Goal: Transaction & Acquisition: Book appointment/travel/reservation

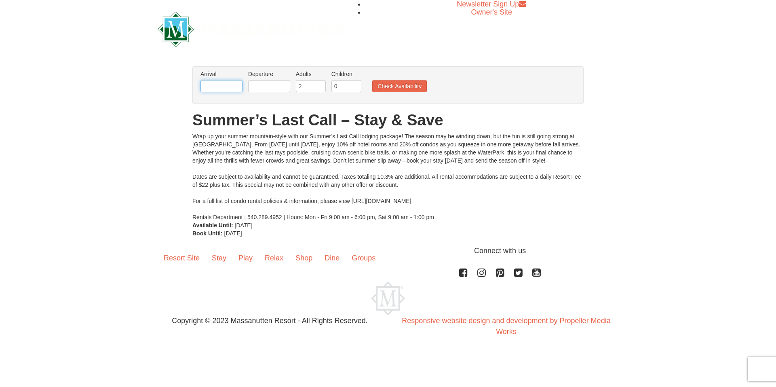
click at [226, 85] on input "text" at bounding box center [221, 86] width 42 height 12
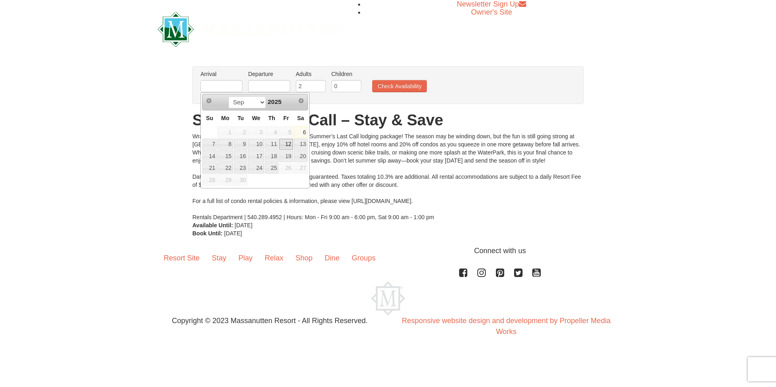
click at [285, 143] on link "12" at bounding box center [286, 144] width 14 height 11
type input "[DATE]"
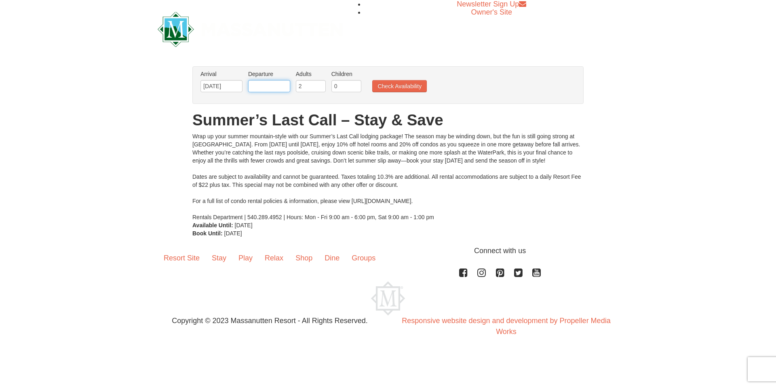
click at [259, 91] on input "text" at bounding box center [269, 86] width 42 height 12
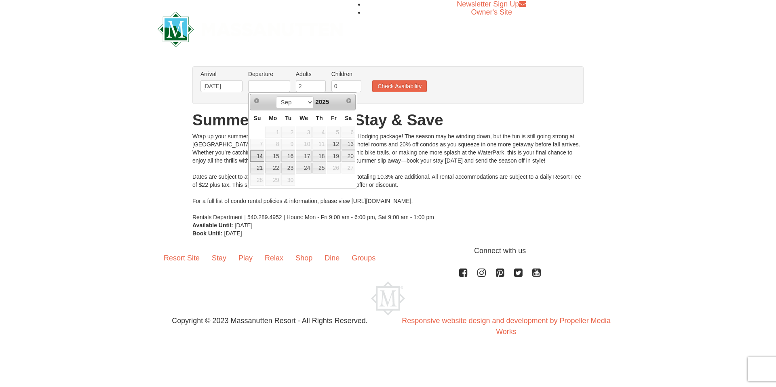
click at [258, 156] on link "14" at bounding box center [257, 155] width 14 height 11
type input "[DATE]"
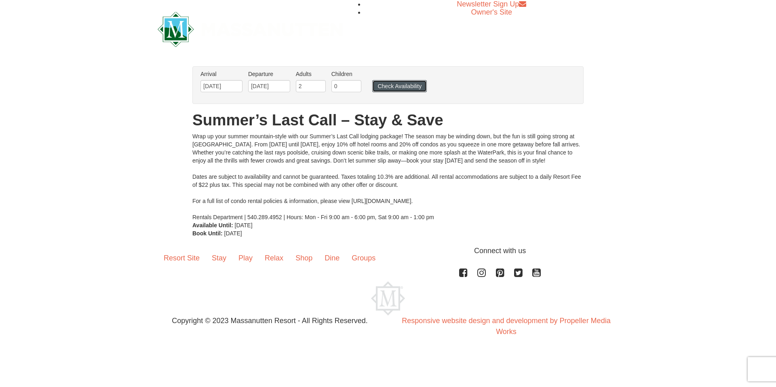
click at [397, 88] on button "Check Availability" at bounding box center [399, 86] width 55 height 12
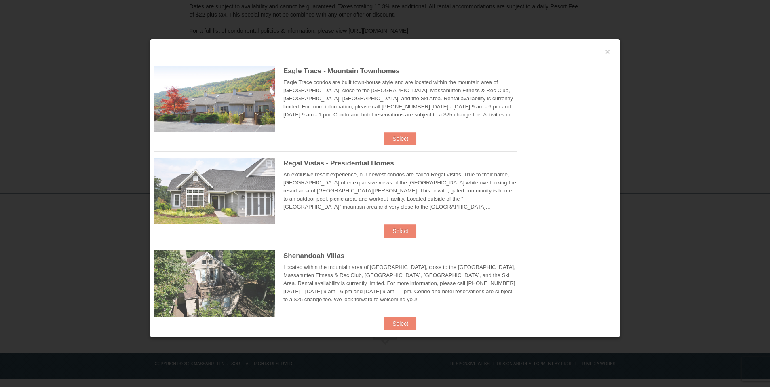
scroll to position [150, 0]
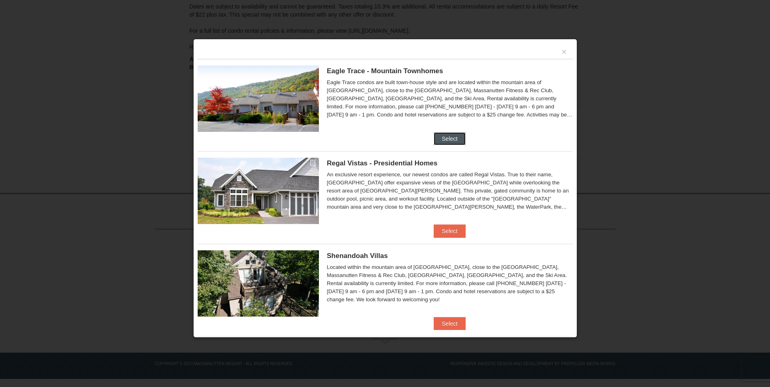
click at [442, 136] on button "Select" at bounding box center [449, 138] width 32 height 13
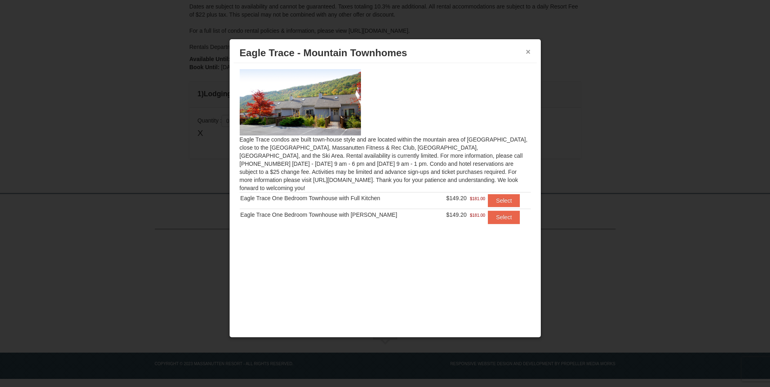
click at [526, 53] on button "×" at bounding box center [528, 52] width 5 height 8
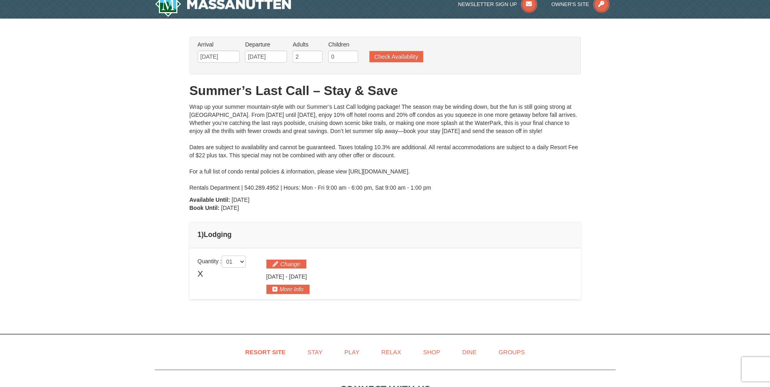
scroll to position [0, 0]
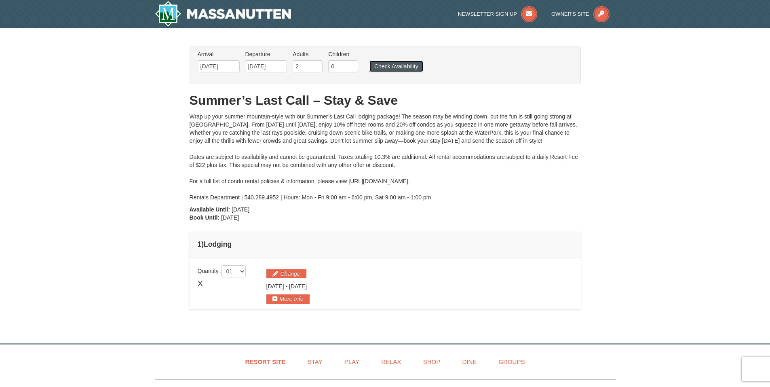
click at [408, 67] on button "Check Availability" at bounding box center [396, 66] width 54 height 11
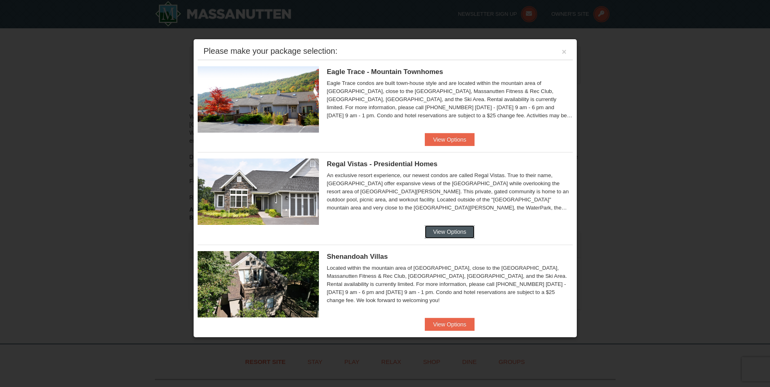
click at [458, 226] on button "View Options" at bounding box center [449, 231] width 49 height 13
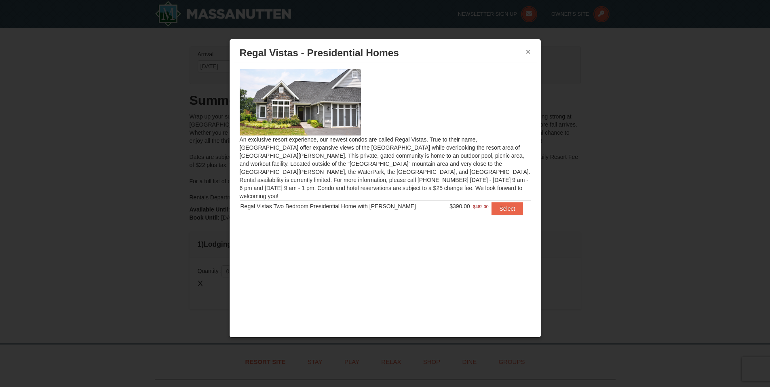
click at [526, 51] on button "×" at bounding box center [528, 52] width 5 height 8
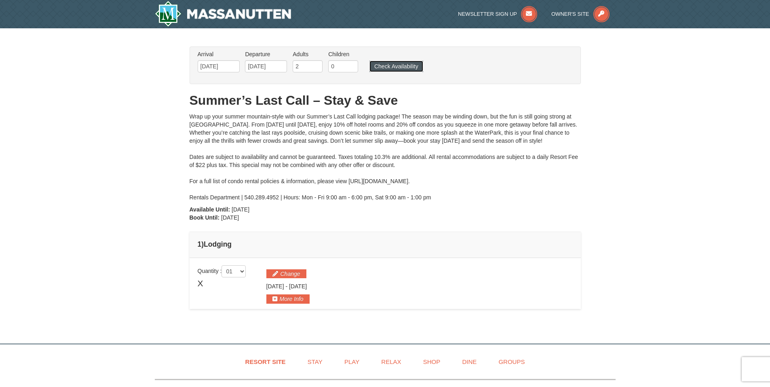
click at [403, 69] on button "Check Availability" at bounding box center [396, 66] width 54 height 11
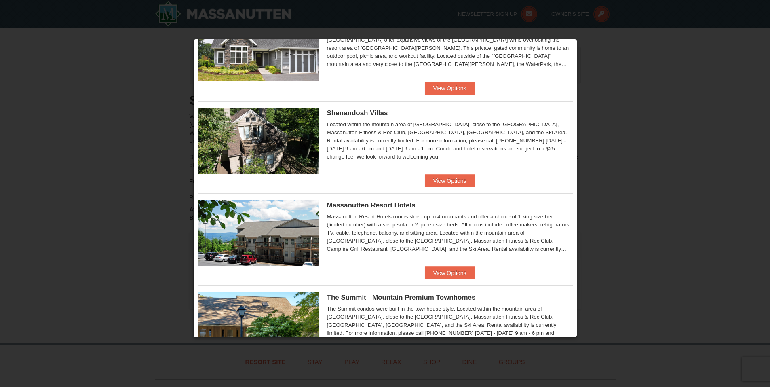
scroll to position [145, 0]
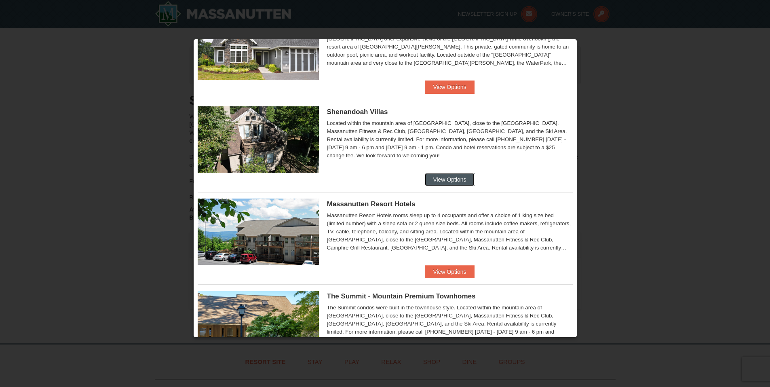
click at [442, 175] on button "View Options" at bounding box center [449, 179] width 49 height 13
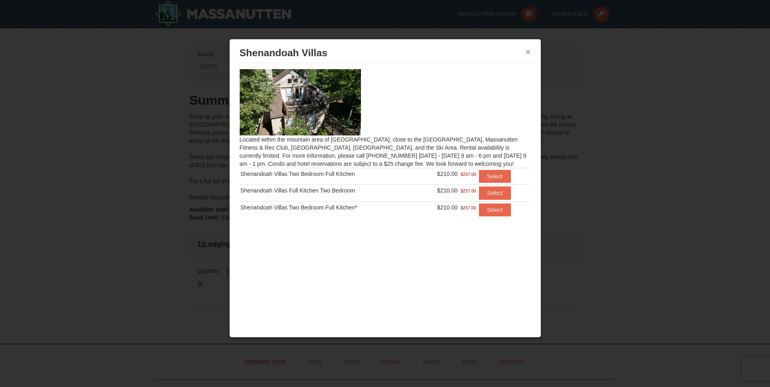
click at [527, 54] on button "×" at bounding box center [528, 52] width 5 height 8
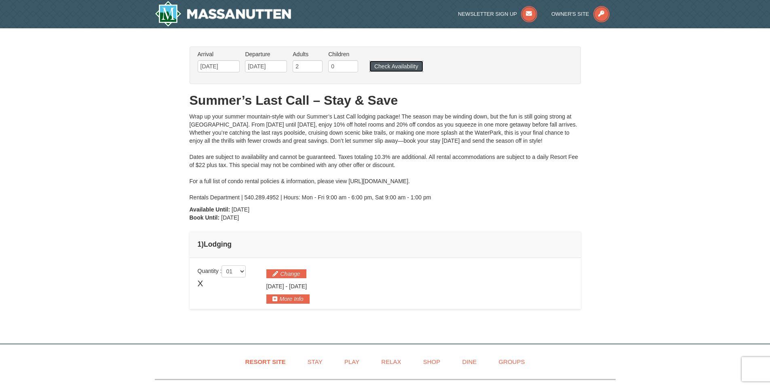
click at [387, 68] on button "Check Availability" at bounding box center [396, 66] width 54 height 11
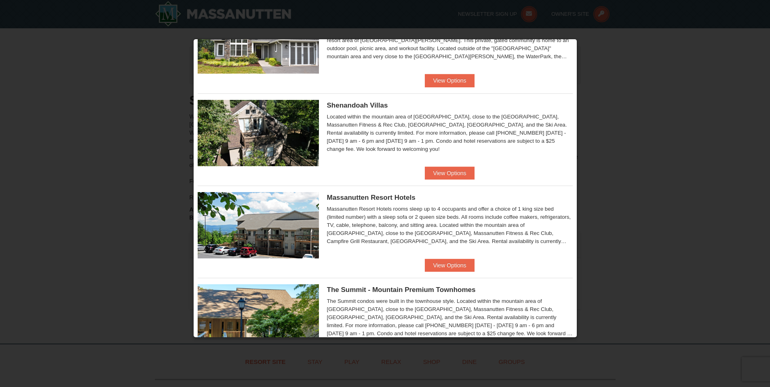
scroll to position [152, 0]
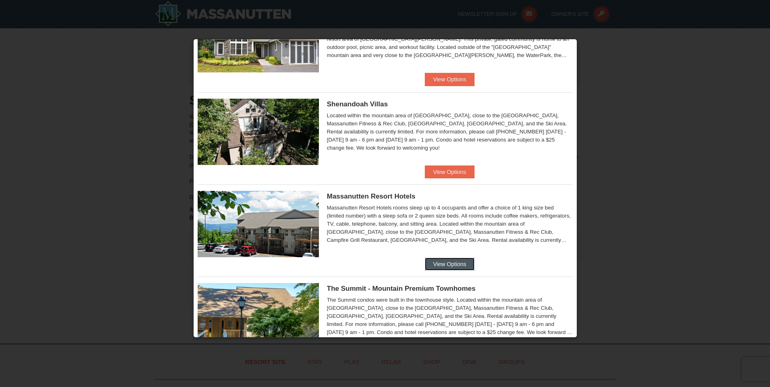
click at [461, 257] on button "View Options" at bounding box center [449, 263] width 49 height 13
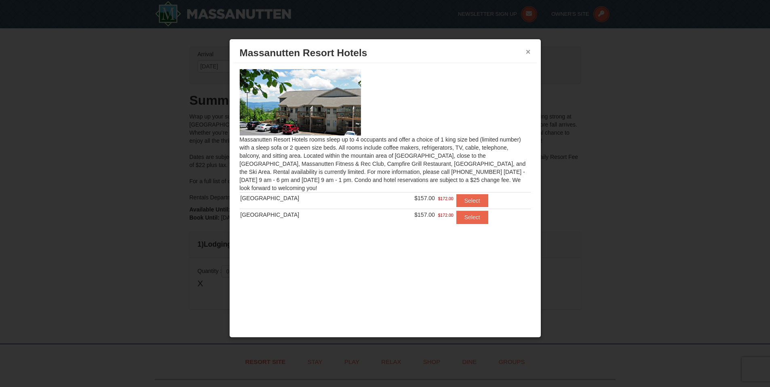
click at [529, 52] on button "×" at bounding box center [528, 52] width 5 height 8
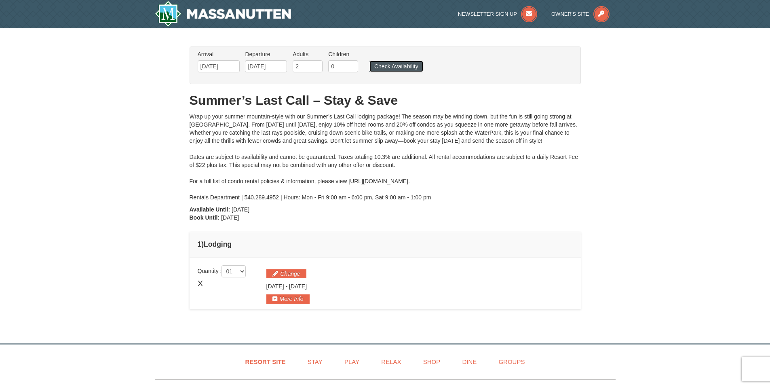
click at [385, 65] on button "Check Availability" at bounding box center [396, 66] width 54 height 11
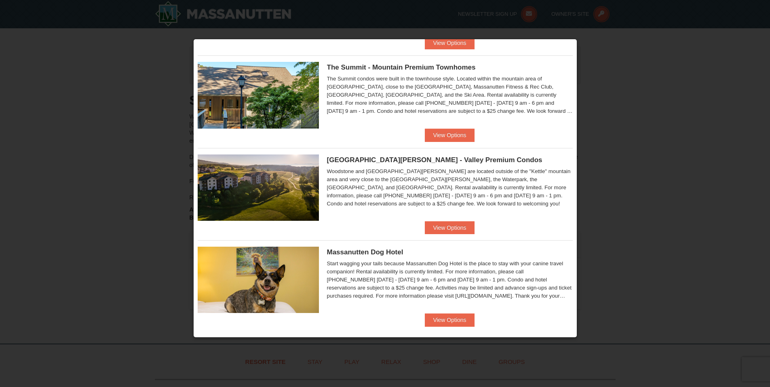
scroll to position [381, 0]
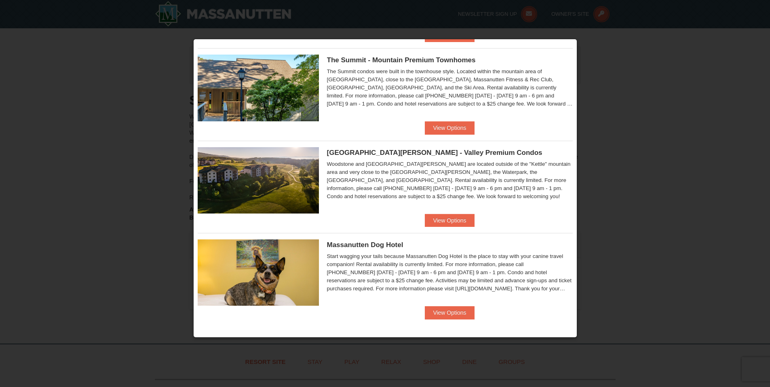
click at [613, 114] on div at bounding box center [385, 193] width 770 height 387
click at [631, 105] on div at bounding box center [385, 193] width 770 height 387
click at [161, 54] on div at bounding box center [385, 193] width 770 height 387
click at [442, 121] on button "View Options" at bounding box center [449, 127] width 49 height 13
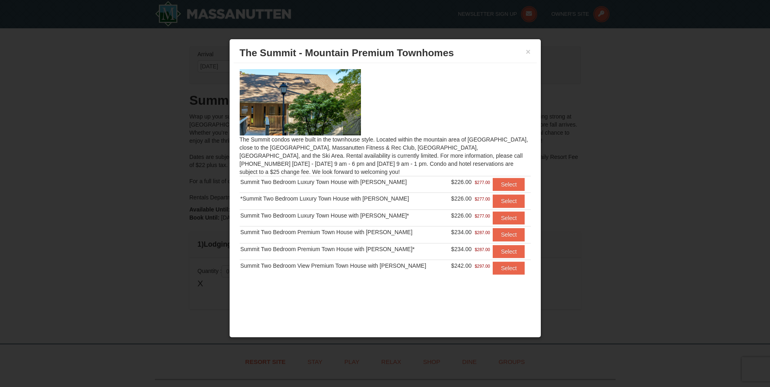
click at [528, 60] on div "× The Summit - Mountain Premium Townhomes" at bounding box center [384, 53] width 303 height 20
click at [529, 54] on button "×" at bounding box center [528, 52] width 5 height 8
